Goal: Task Accomplishment & Management: Complete application form

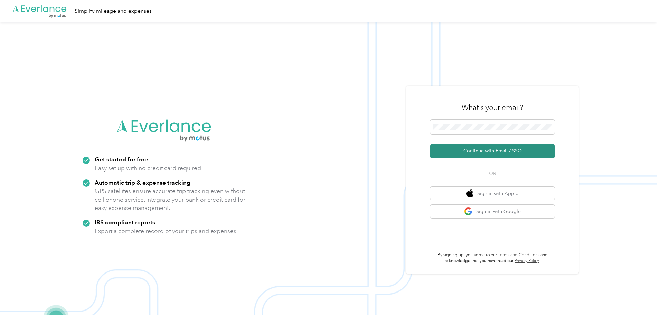
click at [471, 150] on button "Continue with Email / SSO" at bounding box center [492, 151] width 124 height 15
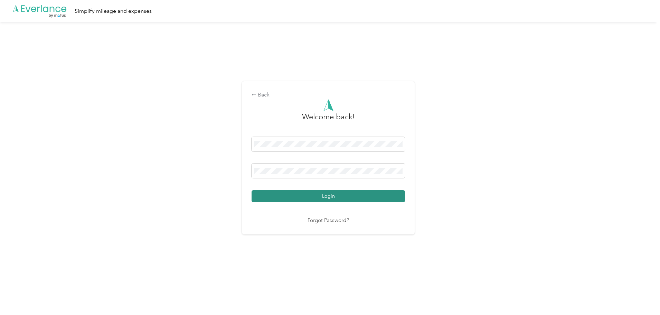
click at [326, 195] on button "Login" at bounding box center [328, 196] width 153 height 12
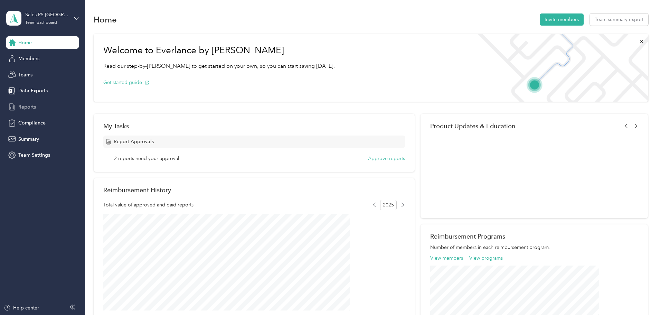
click at [26, 107] on span "Reports" at bounding box center [27, 106] width 18 height 7
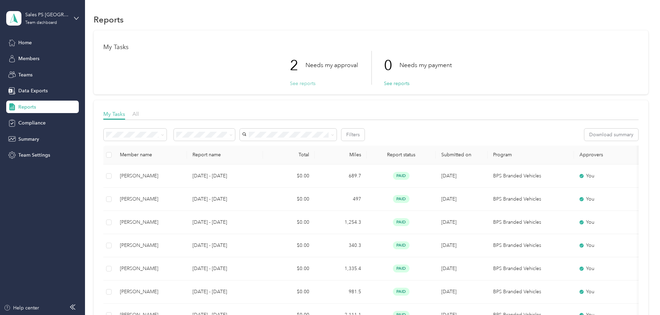
click at [301, 83] on button "See reports" at bounding box center [303, 83] width 26 height 7
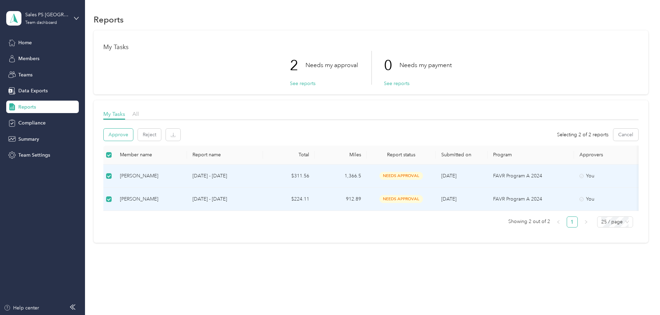
click at [133, 134] on button "Approve" at bounding box center [118, 135] width 29 height 12
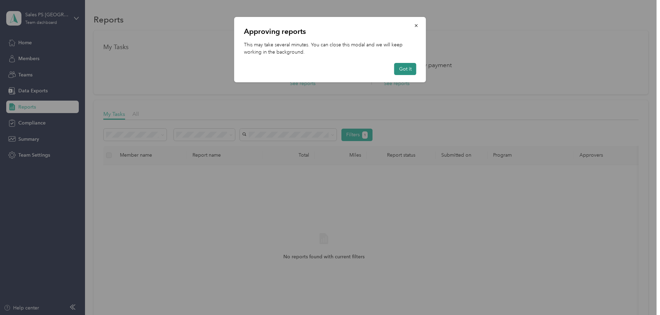
click at [409, 66] on button "Got it" at bounding box center [405, 69] width 22 height 12
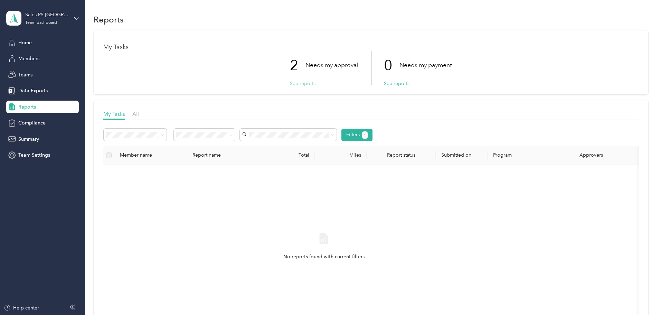
click at [304, 82] on button "See reports" at bounding box center [303, 83] width 26 height 7
click at [50, 23] on div "Team dashboard" at bounding box center [41, 23] width 32 height 4
click at [42, 72] on div "Personal dashboard" at bounding box center [34, 72] width 44 height 7
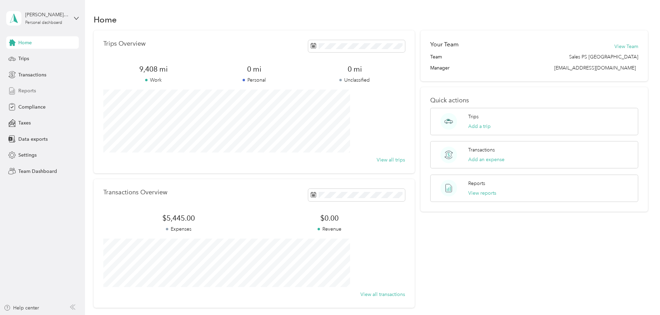
click at [24, 90] on span "Reports" at bounding box center [27, 90] width 18 height 7
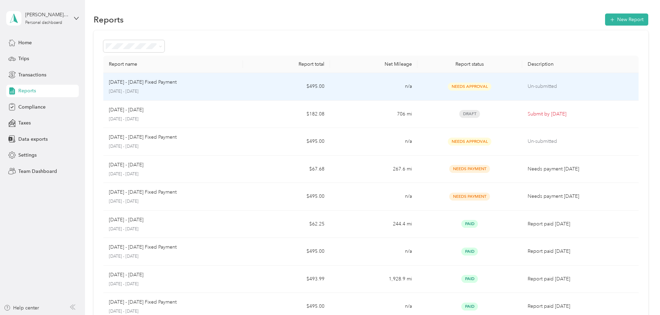
click at [522, 93] on td "Un-submitted" at bounding box center [580, 87] width 116 height 28
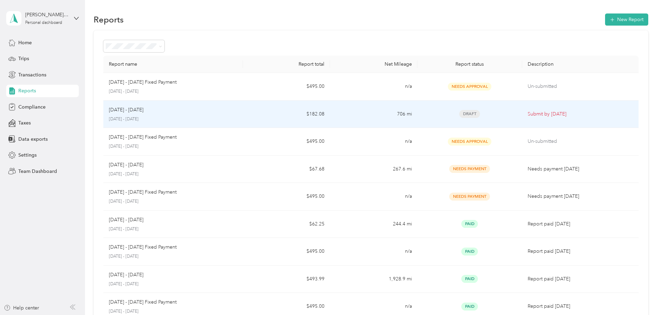
click at [207, 113] on div "[DATE] - [DATE]" at bounding box center [173, 110] width 129 height 8
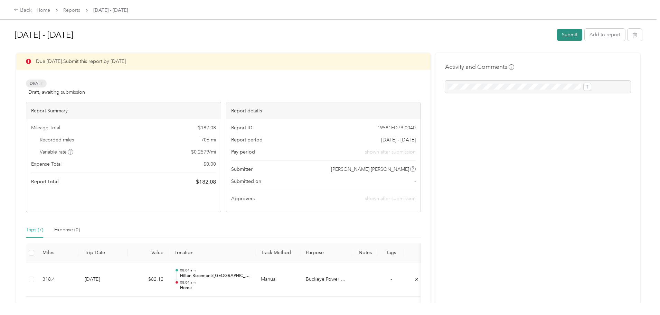
click at [557, 34] on button "Submit" at bounding box center [569, 35] width 25 height 12
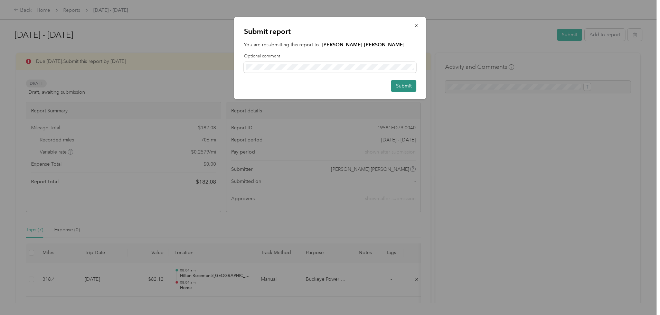
click at [409, 84] on button "Submit" at bounding box center [403, 86] width 25 height 12
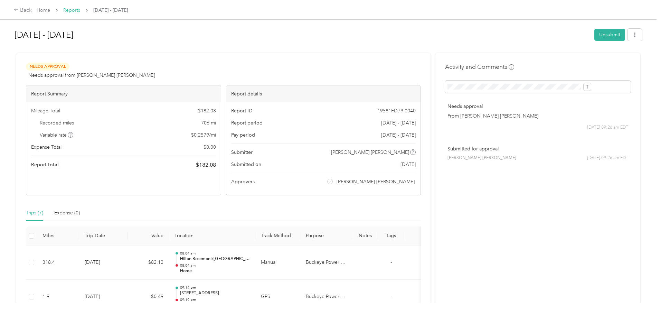
click at [80, 11] on link "Reports" at bounding box center [71, 10] width 17 height 6
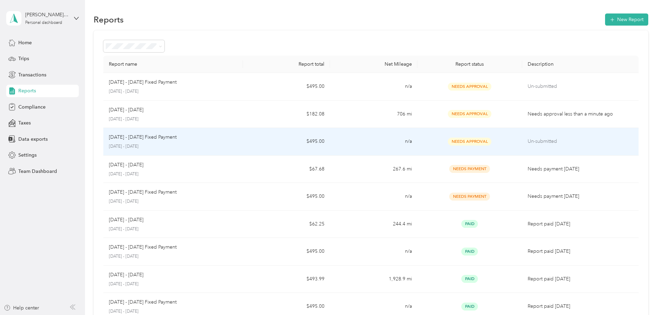
click at [539, 144] on p "Un-submitted" at bounding box center [580, 142] width 105 height 8
